Goal: Task Accomplishment & Management: Complete application form

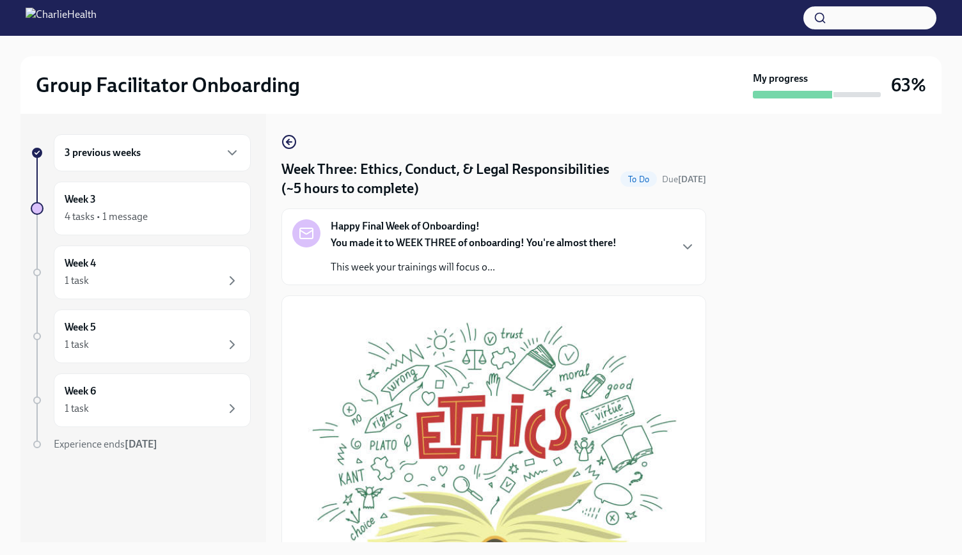
scroll to position [459, 0]
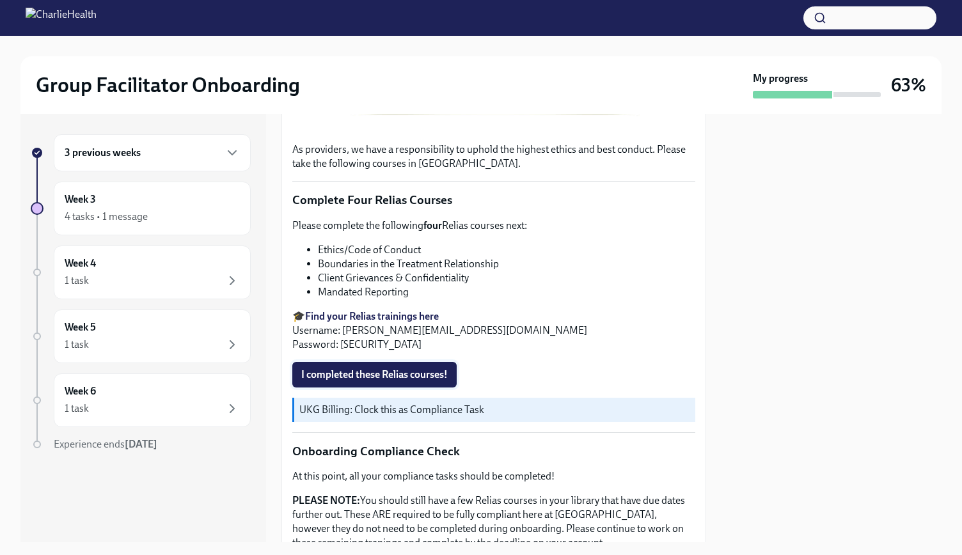
click at [438, 368] on span "I completed these Relias courses!" at bounding box center [374, 374] width 146 height 13
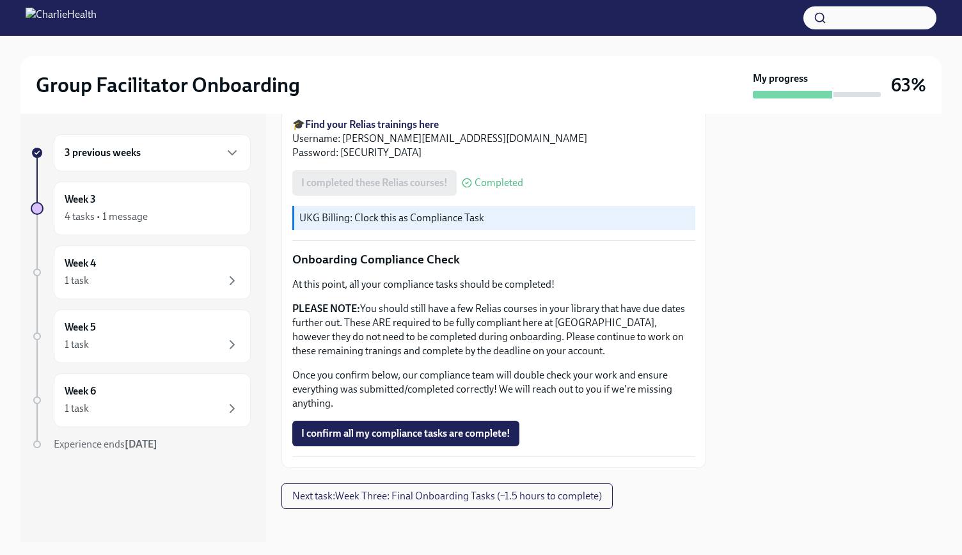
scroll to position [651, 0]
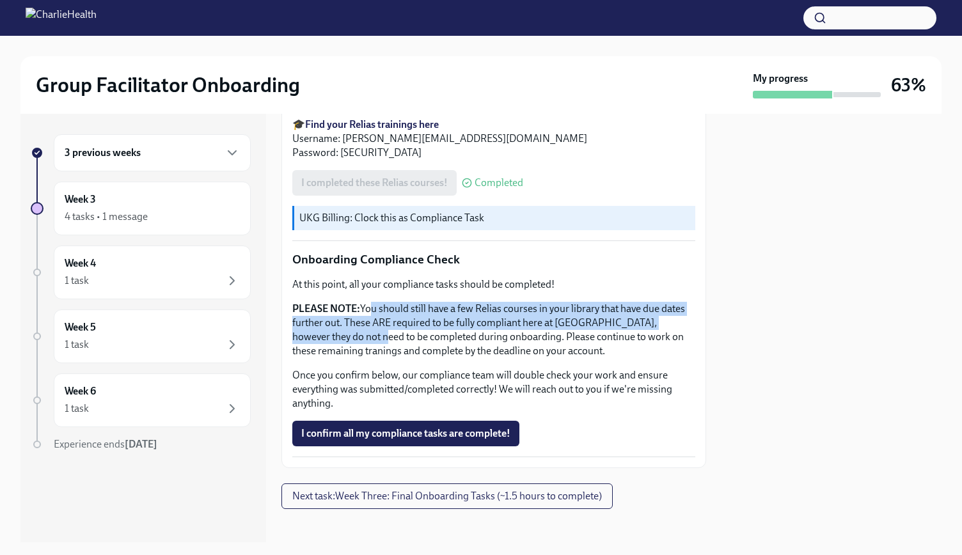
drag, startPoint x: 368, startPoint y: 306, endPoint x: 397, endPoint y: 329, distance: 37.0
click at [397, 329] on p "PLEASE NOTE: You should still have a few Relias courses in your library that ha…" at bounding box center [493, 330] width 403 height 56
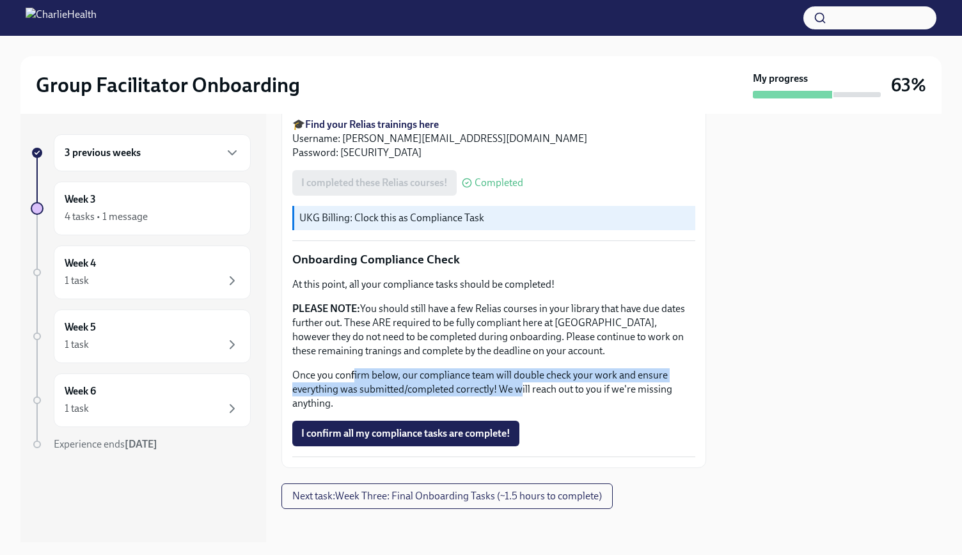
drag, startPoint x: 352, startPoint y: 372, endPoint x: 519, endPoint y: 381, distance: 167.2
click at [519, 381] on p "Once you confirm below, our compliance team will double check your work and ens…" at bounding box center [493, 389] width 403 height 42
click at [561, 493] on span "Next task : Week Three: Final Onboarding Tasks (~1.5 hours to complete)" at bounding box center [447, 496] width 310 height 13
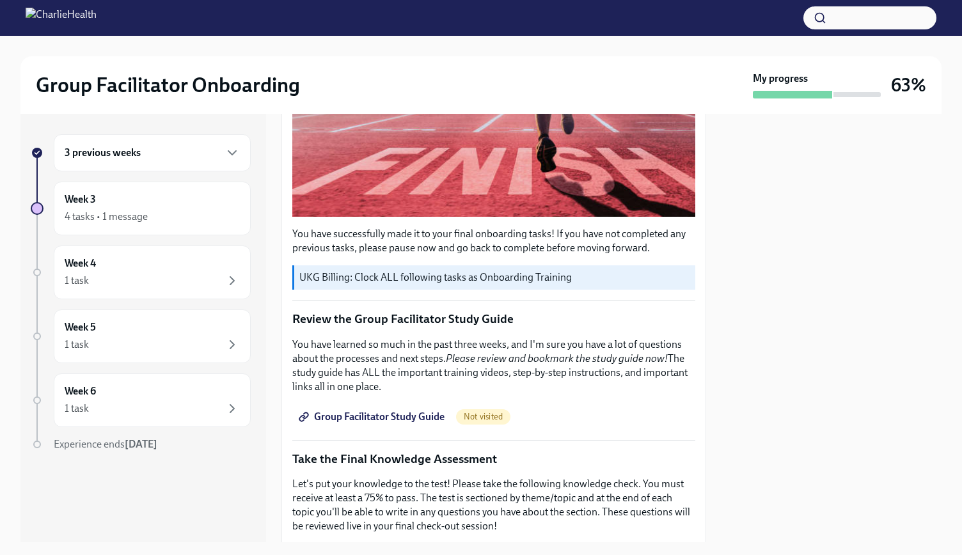
scroll to position [38, 0]
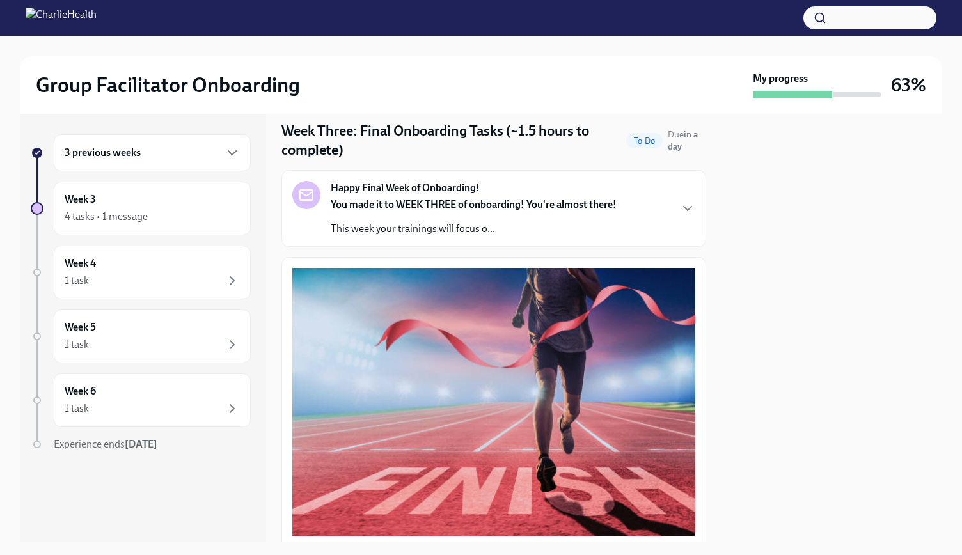
click at [468, 240] on div "Happy Final Week of Onboarding! You made it to WEEK THREE of onboarding! You're…" at bounding box center [493, 208] width 425 height 77
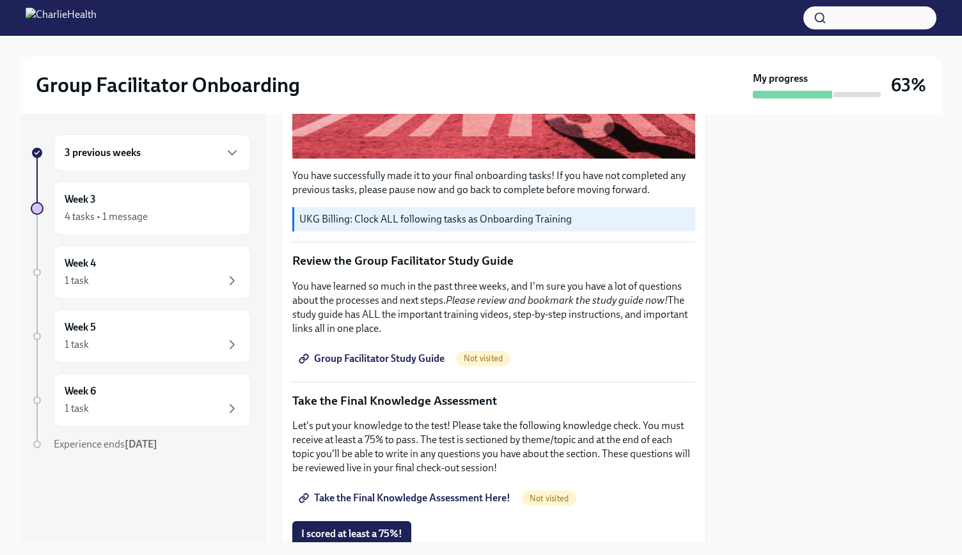
scroll to position [711, 0]
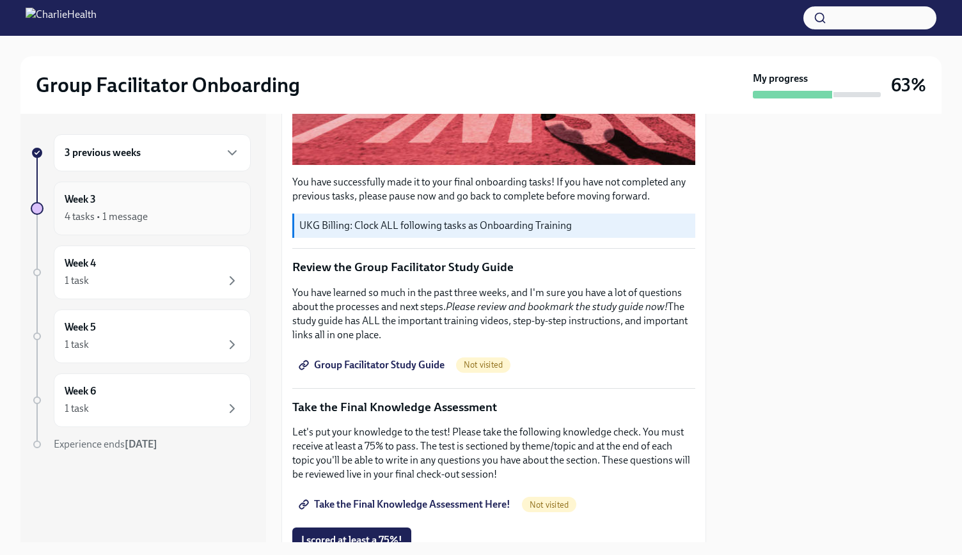
click at [191, 187] on div "Week 3 4 tasks • 1 message" at bounding box center [152, 209] width 197 height 54
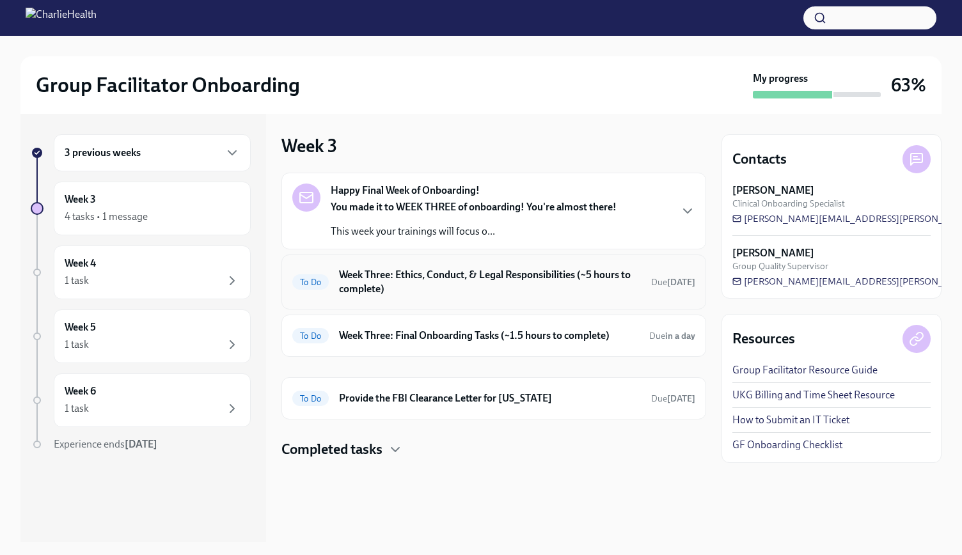
click at [551, 285] on h6 "Week Three: Ethics, Conduct, & Legal Responsibilities (~5 hours to complete)" at bounding box center [490, 282] width 302 height 28
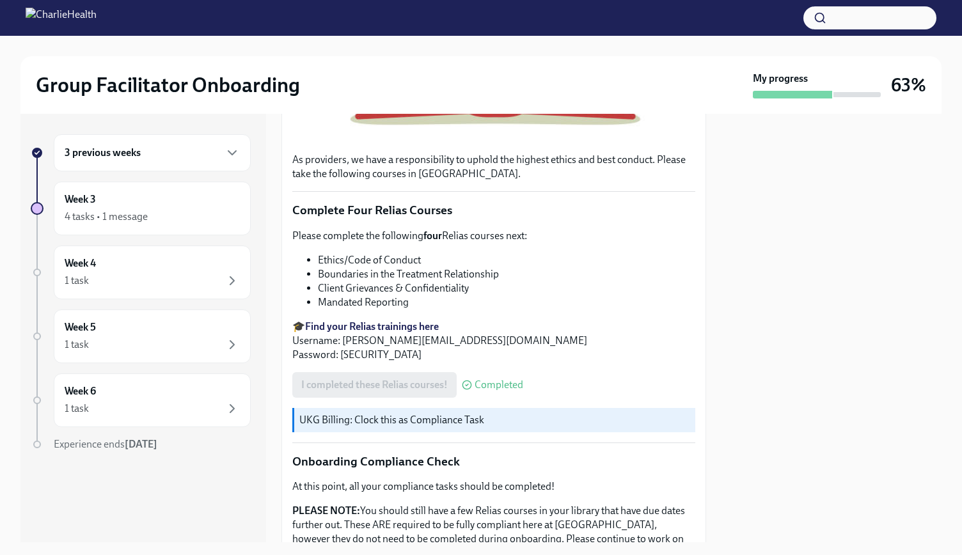
scroll to position [651, 0]
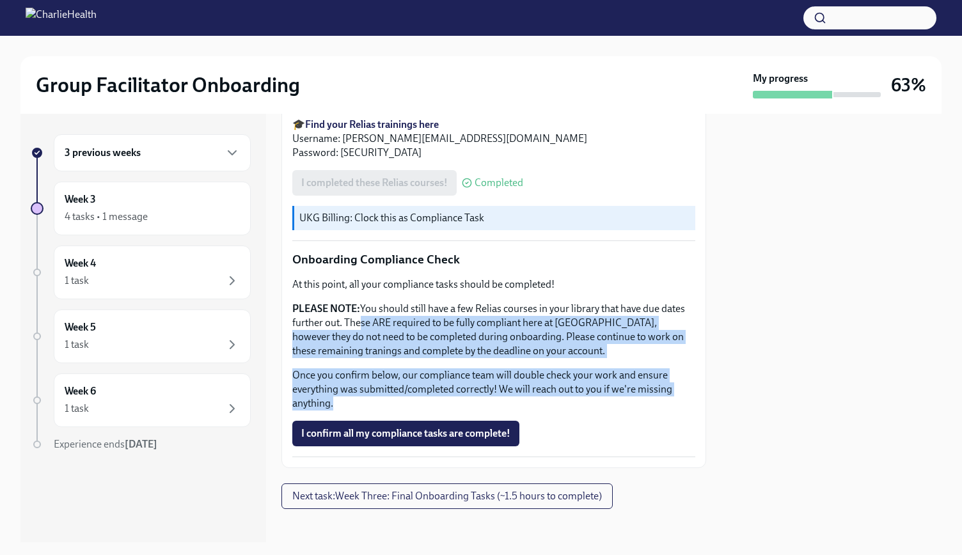
drag, startPoint x: 380, startPoint y: 312, endPoint x: 633, endPoint y: 390, distance: 265.3
click at [633, 390] on div "At this point, all your compliance tasks should be completed! PLEASE NOTE: You …" at bounding box center [493, 344] width 403 height 133
click at [468, 427] on span "I confirm all my compliance tasks are complete!" at bounding box center [405, 433] width 209 height 13
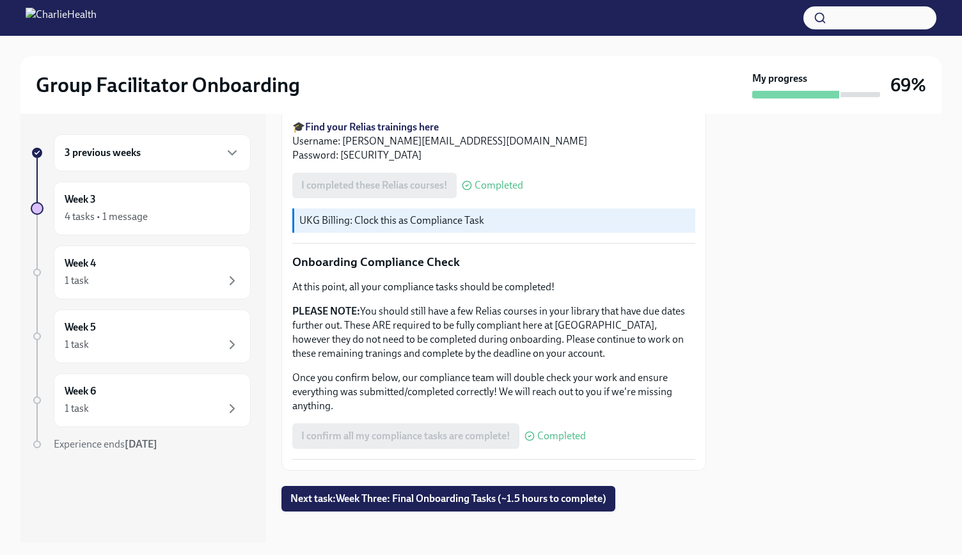
scroll to position [652, 0]
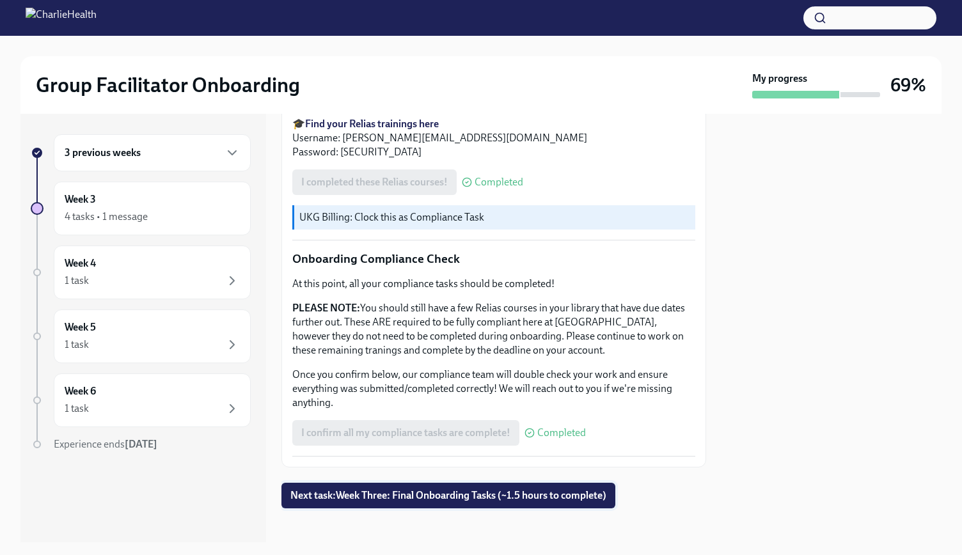
drag, startPoint x: 567, startPoint y: 509, endPoint x: 573, endPoint y: 500, distance: 11.0
click at [567, 509] on div at bounding box center [493, 529] width 425 height 41
click at [574, 498] on button "Next task : Week Three: Final Onboarding Tasks (~1.5 hours to complete)" at bounding box center [448, 496] width 334 height 26
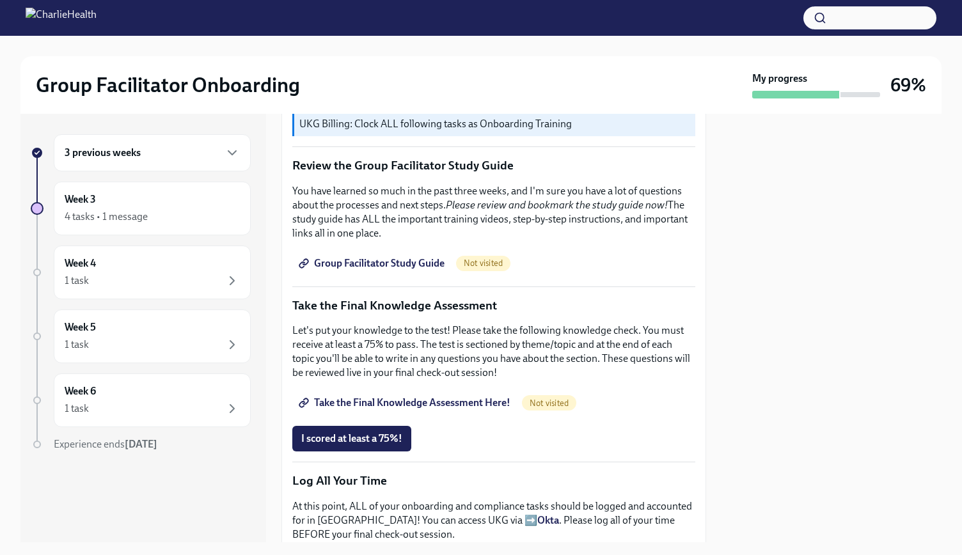
scroll to position [448, 0]
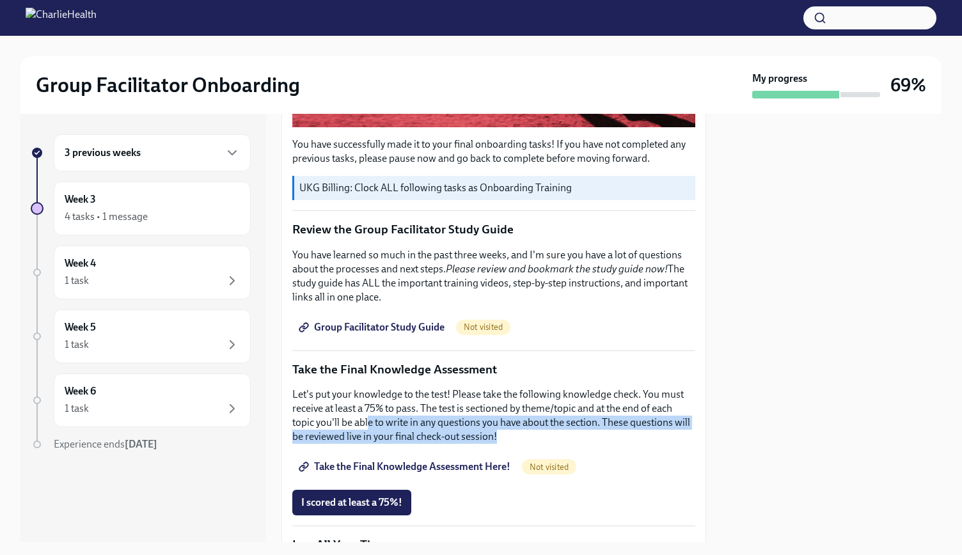
drag, startPoint x: 369, startPoint y: 416, endPoint x: 528, endPoint y: 430, distance: 159.9
click at [528, 430] on p "Let's put your knowledge to the test! Please take the following knowledge check…" at bounding box center [493, 416] width 403 height 56
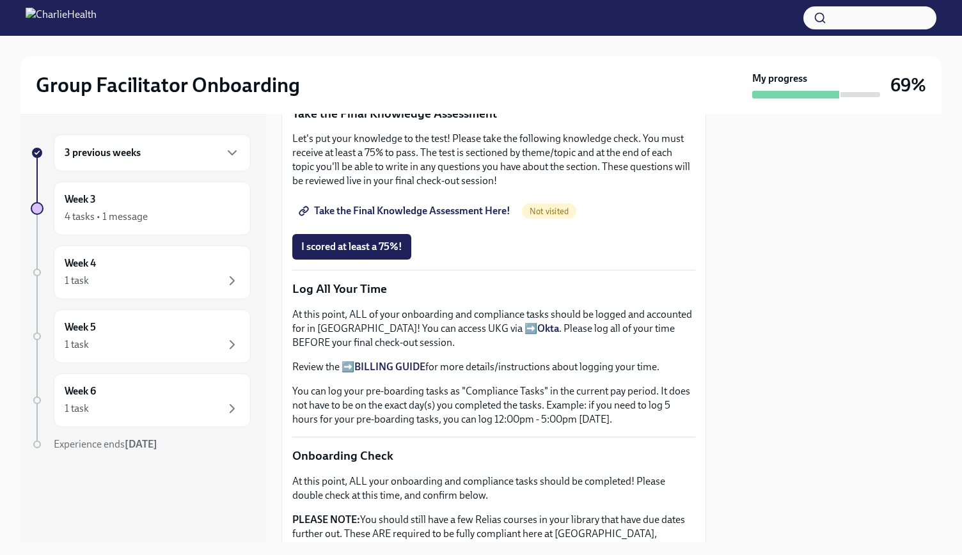
scroll to position [512, 0]
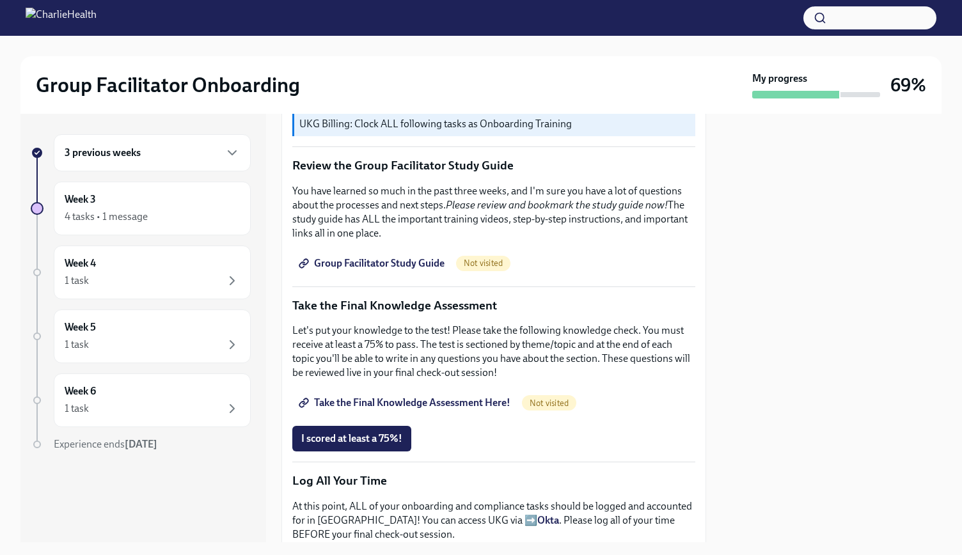
click at [390, 257] on span "Group Facilitator Study Guide" at bounding box center [372, 263] width 143 height 13
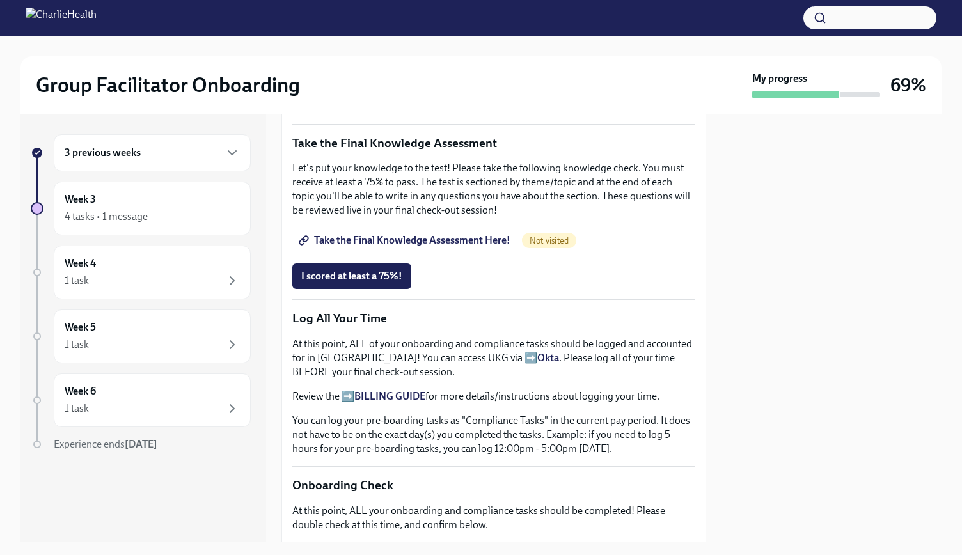
scroll to position [576, 0]
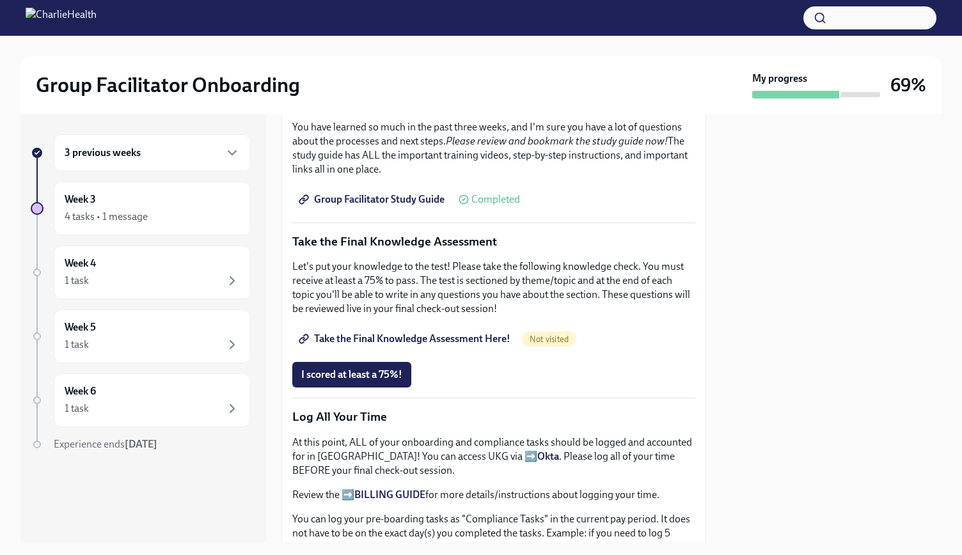
click at [491, 333] on span "Take the Final Knowledge Assessment Here!" at bounding box center [405, 339] width 209 height 13
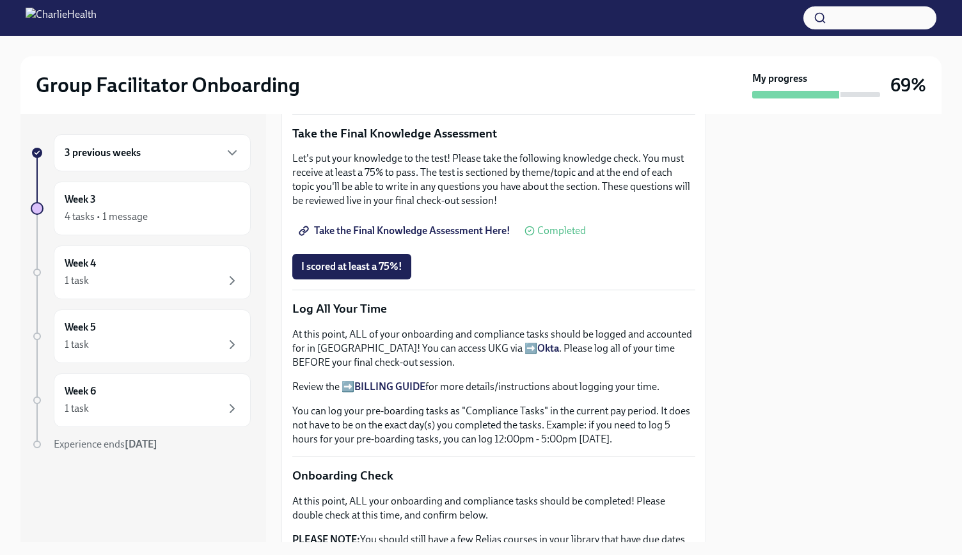
scroll to position [640, 0]
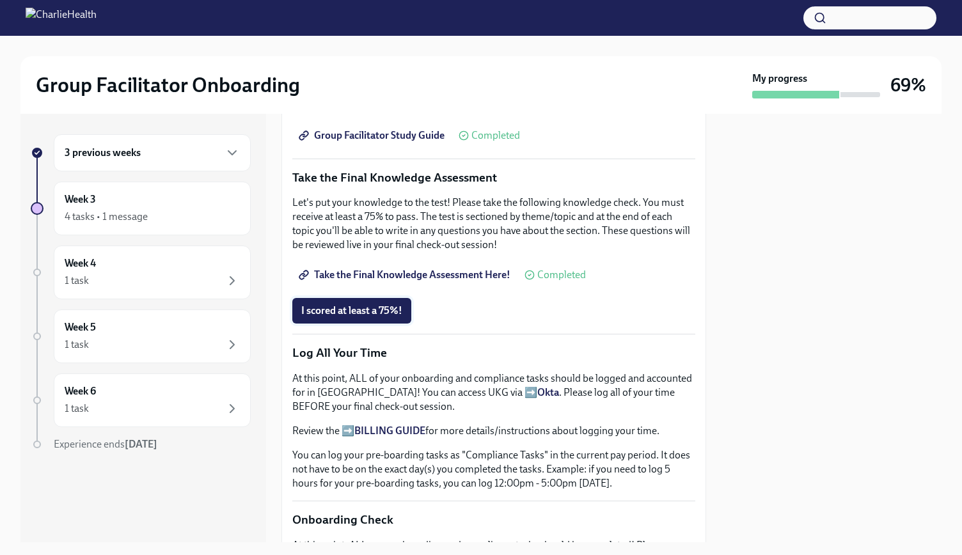
click at [376, 311] on button "I scored at least a 75%!" at bounding box center [351, 311] width 119 height 26
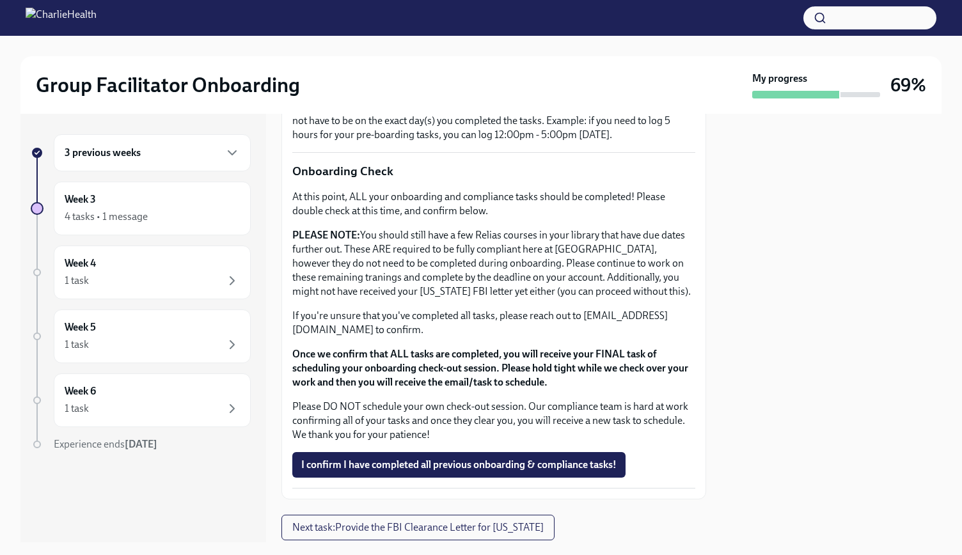
scroll to position [1024, 0]
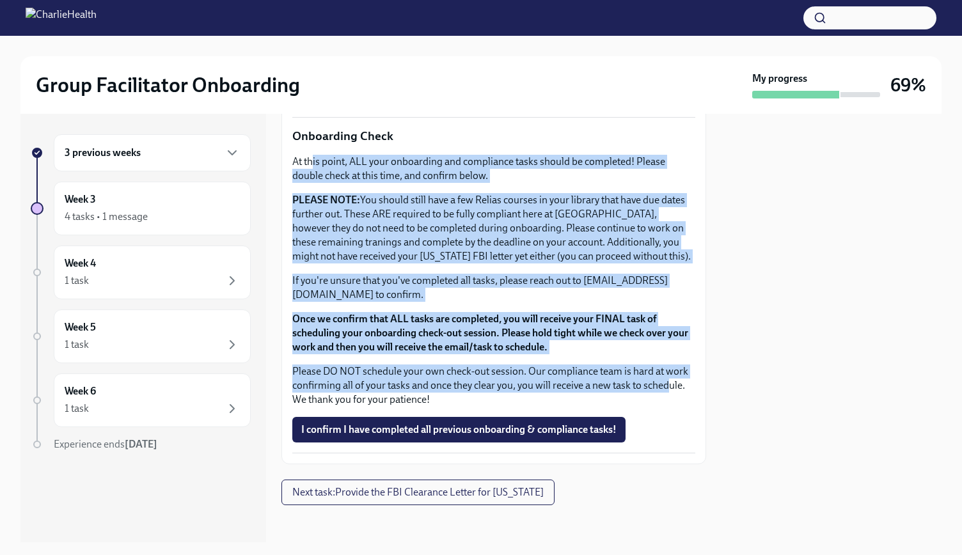
drag, startPoint x: 313, startPoint y: 158, endPoint x: 667, endPoint y: 397, distance: 426.5
click at [667, 397] on div "At this point, ALL your onboarding and compliance tasks should be completed! Pl…" at bounding box center [493, 281] width 403 height 252
click at [603, 436] on span "I confirm I have completed all previous onboarding & compliance tasks!" at bounding box center [458, 429] width 315 height 13
